Goal: Information Seeking & Learning: Learn about a topic

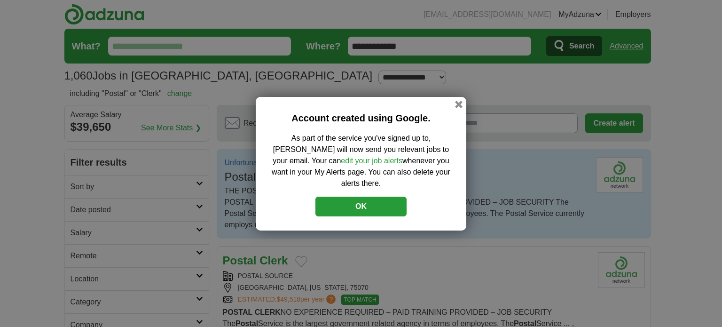
click at [371, 197] on button "OK" at bounding box center [361, 207] width 91 height 20
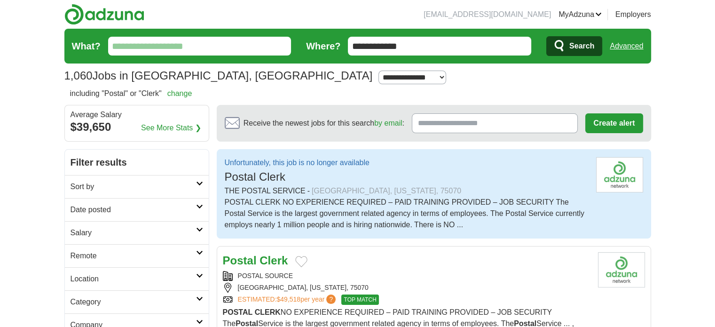
click at [371, 197] on div "POSTAL CLERK NO EXPERIENCE REQUIRED – PAID TRAINING PROVIDED – JOB SECURITY The…" at bounding box center [407, 214] width 364 height 34
click at [612, 176] on img at bounding box center [619, 174] width 47 height 35
click at [457, 221] on div "POSTAL CLERK NO EXPERIENCE REQUIRED – PAID TRAINING PROVIDED – JOB SECURITY The…" at bounding box center [407, 214] width 364 height 34
click at [451, 225] on div "POSTAL CLERK NO EXPERIENCE REQUIRED – PAID TRAINING PROVIDED – JOB SECURITY The…" at bounding box center [407, 214] width 364 height 34
click at [468, 223] on div "POSTAL CLERK NO EXPERIENCE REQUIRED – PAID TRAINING PROVIDED – JOB SECURITY The…" at bounding box center [407, 214] width 364 height 34
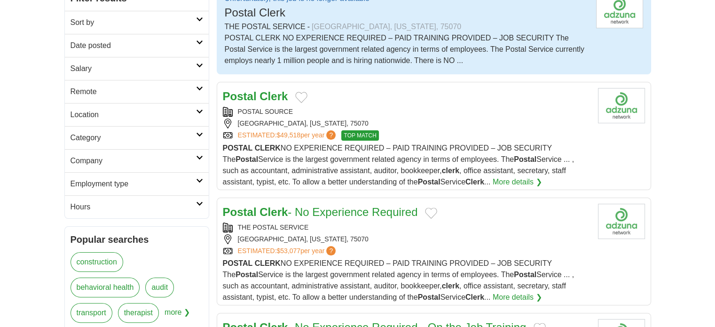
scroll to position [188, 0]
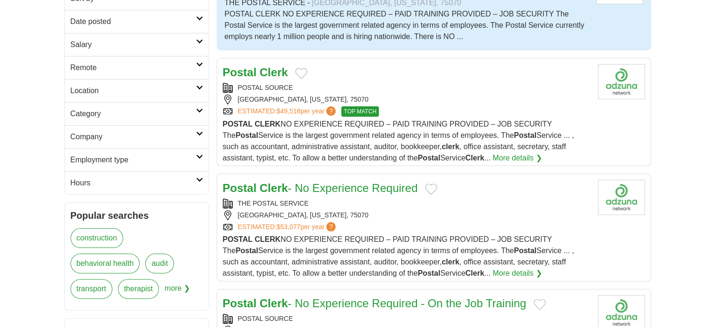
click at [341, 137] on span "POSTAL CLERK NO EXPERIENCE REQUIRED – PAID TRAINING PROVIDED – JOB SECURITY The…" at bounding box center [399, 141] width 352 height 42
click at [322, 189] on link "Postal Clerk - No Experience Required" at bounding box center [320, 188] width 195 height 13
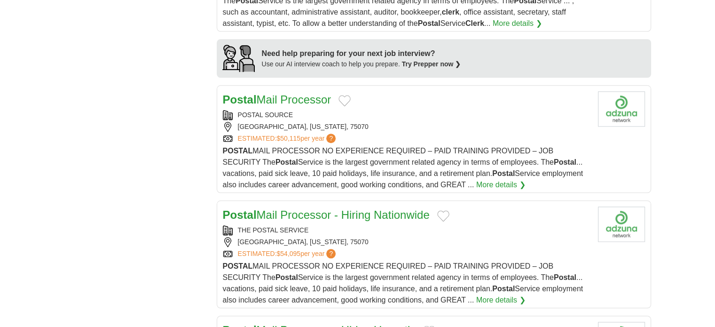
scroll to position [941, 0]
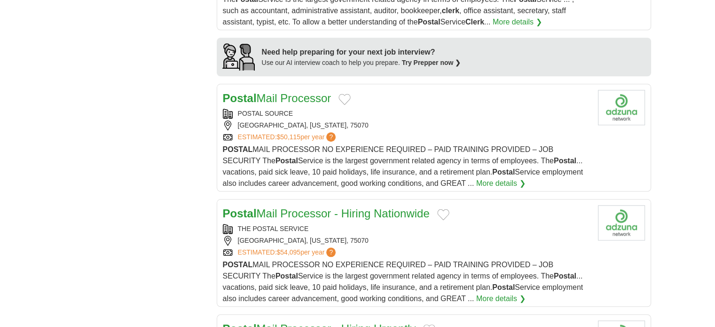
click at [296, 90] on h2 "Postal Mail Processor" at bounding box center [277, 98] width 109 height 17
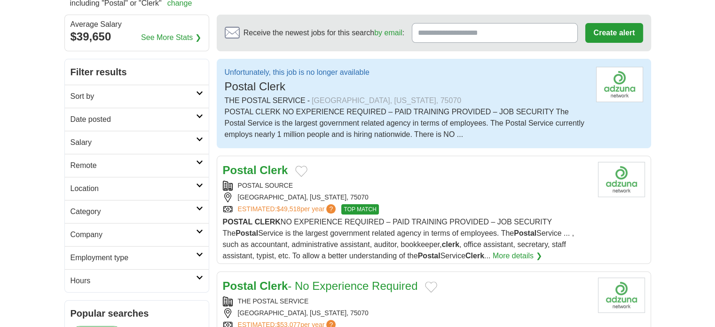
scroll to position [0, 0]
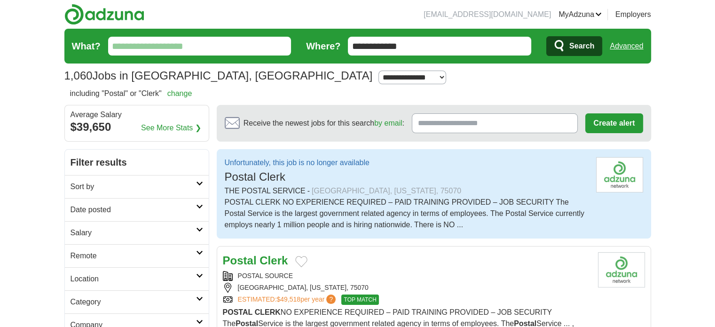
click at [103, 12] on img at bounding box center [104, 14] width 80 height 21
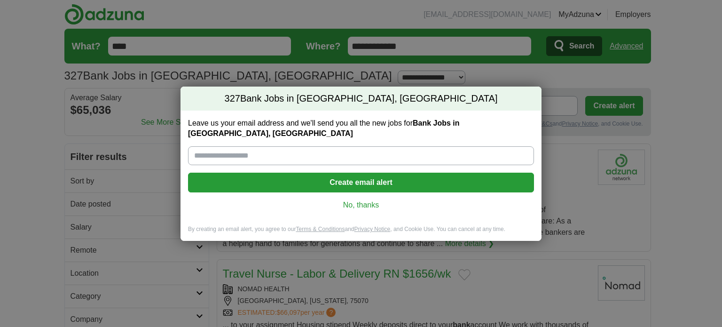
click at [372, 202] on link "No, thanks" at bounding box center [361, 205] width 331 height 10
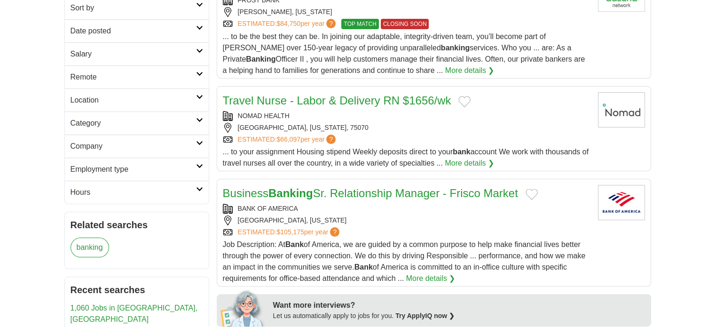
scroll to position [188, 0]
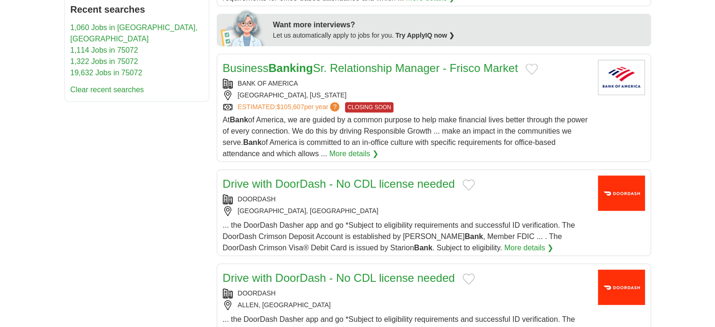
scroll to position [470, 0]
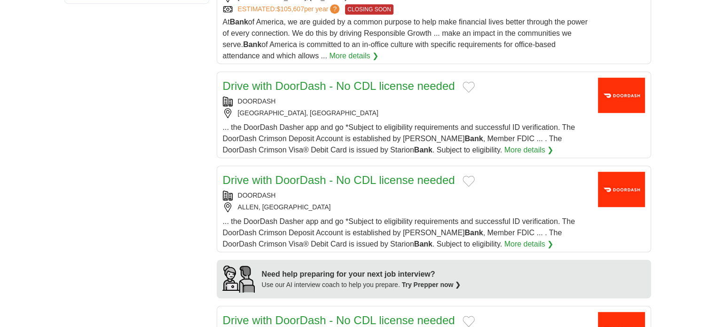
scroll to position [611, 0]
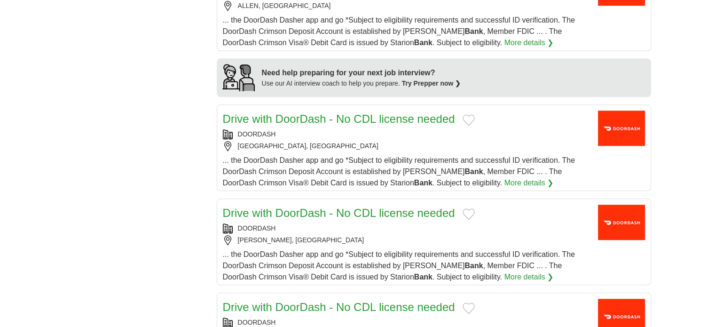
click at [336, 101] on main "Private Banking Officer II FROST BANK MCKINNEY, TEXAS ESTIMATED: $84,750 per ye…" at bounding box center [434, 280] width 435 height 1779
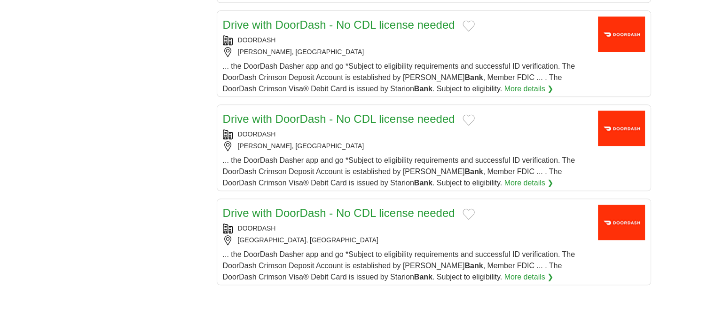
click at [336, 100] on main "Private Banking Officer II FROST BANK MCKINNEY, TEXAS ESTIMATED: $84,750 per ye…" at bounding box center [434, 92] width 435 height 1779
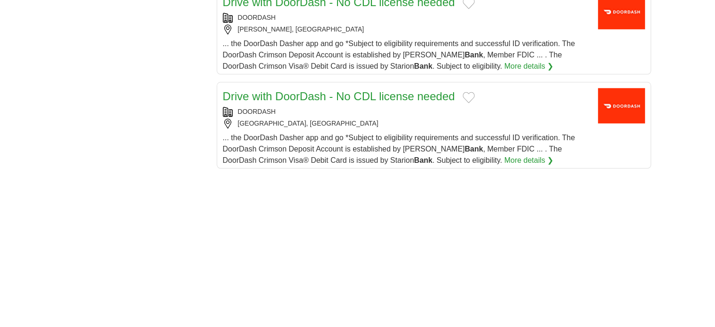
scroll to position [1082, 0]
